Goal: Find specific page/section: Find specific page/section

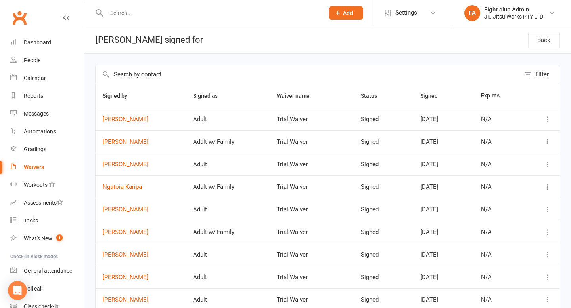
click at [128, 145] on td "[PERSON_NAME]" at bounding box center [141, 141] width 90 height 23
click at [128, 144] on link "[PERSON_NAME]" at bounding box center [141, 142] width 76 height 7
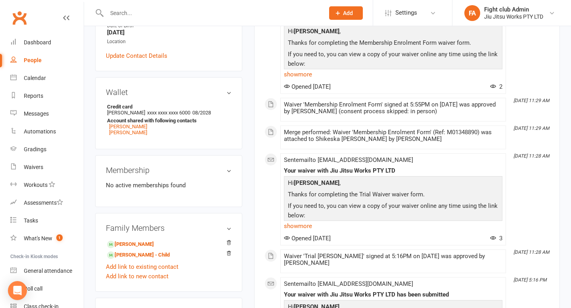
scroll to position [205, 0]
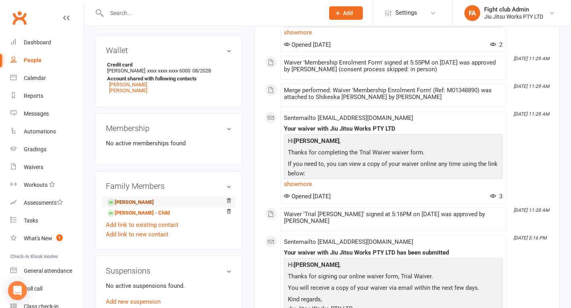
click at [144, 204] on link "[PERSON_NAME]" at bounding box center [130, 203] width 47 height 8
click at [144, 210] on link "[PERSON_NAME] - Child" at bounding box center [138, 213] width 63 height 8
click at [190, 17] on input "text" at bounding box center [211, 13] width 215 height 11
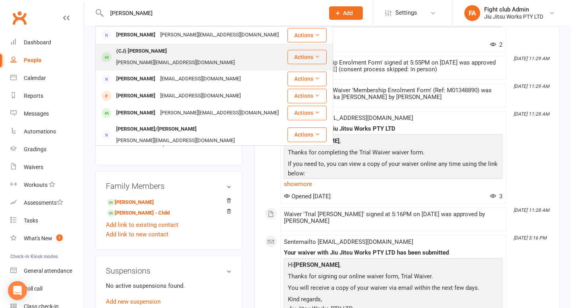
type input "[PERSON_NAME]"
click at [160, 48] on div "(CJ) [PERSON_NAME]" at bounding box center [142, 51] width 56 height 11
